Goal: Task Accomplishment & Management: Complete application form

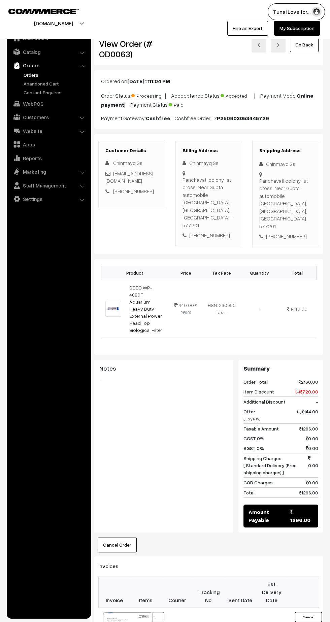
click at [34, 201] on link "Settings" at bounding box center [48, 199] width 80 height 12
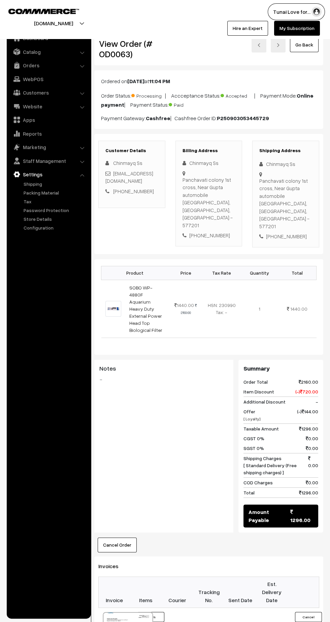
click at [45, 193] on link "Packing Material" at bounding box center [55, 192] width 67 height 7
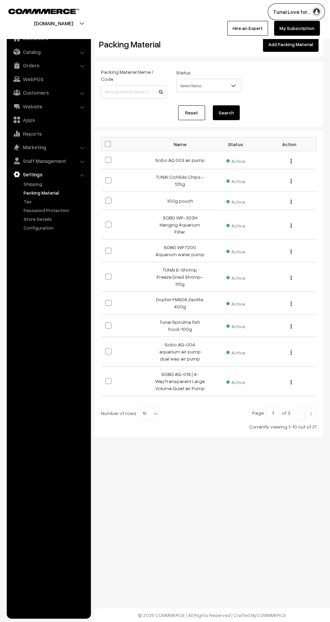
click at [288, 49] on link "Add Packing Material" at bounding box center [291, 44] width 56 height 15
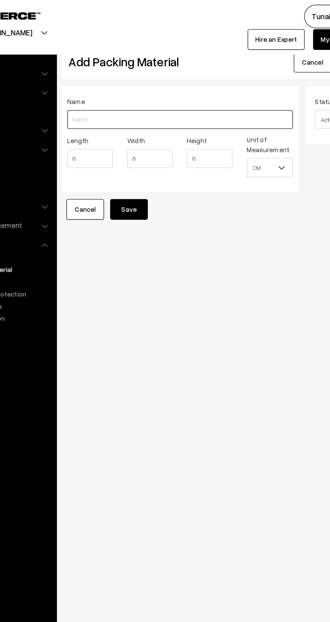
click at [128, 87] on input "Length" at bounding box center [178, 85] width 161 height 13
type input "Sobo wp 4880f aquarium air pump"
click at [108, 113] on input "0" at bounding box center [114, 113] width 33 height 13
type input "13"
click at [151, 111] on input "0" at bounding box center [157, 113] width 33 height 13
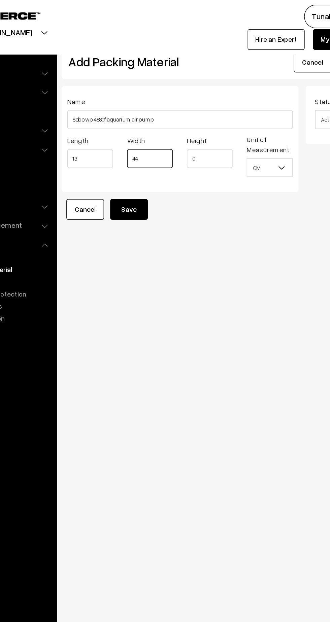
type input "44"
click at [197, 116] on input "0" at bounding box center [200, 113] width 33 height 13
type input "13"
click at [148, 150] on button "Save" at bounding box center [142, 149] width 27 height 15
